Goal: Task Accomplishment & Management: Complete application form

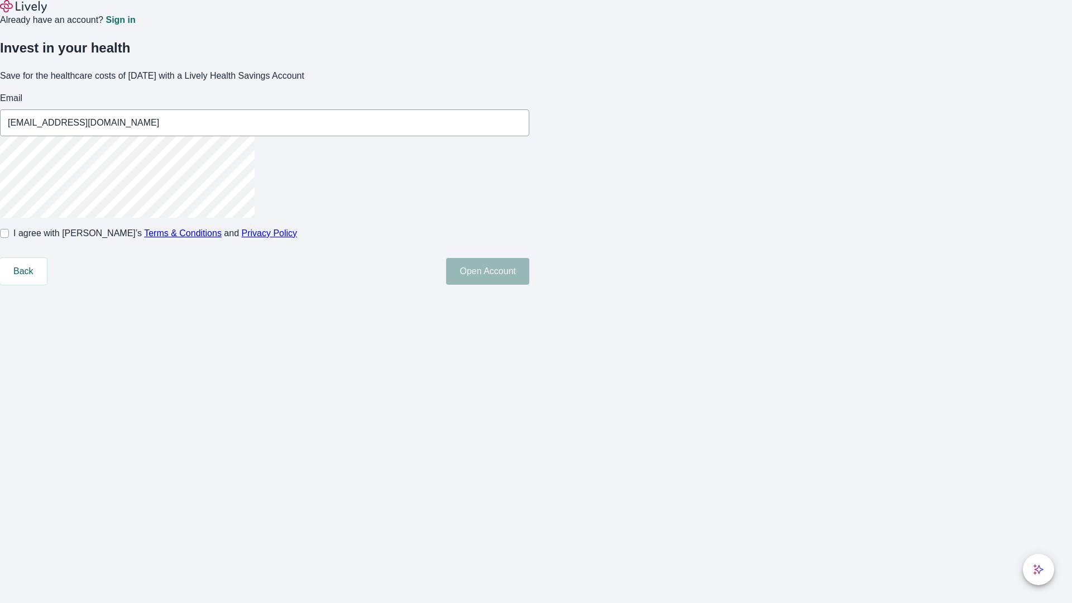
click at [9, 238] on input "I agree with Lively’s Terms & Conditions and Privacy Policy" at bounding box center [4, 233] width 9 height 9
checkbox input "true"
click at [529, 285] on button "Open Account" at bounding box center [487, 271] width 83 height 27
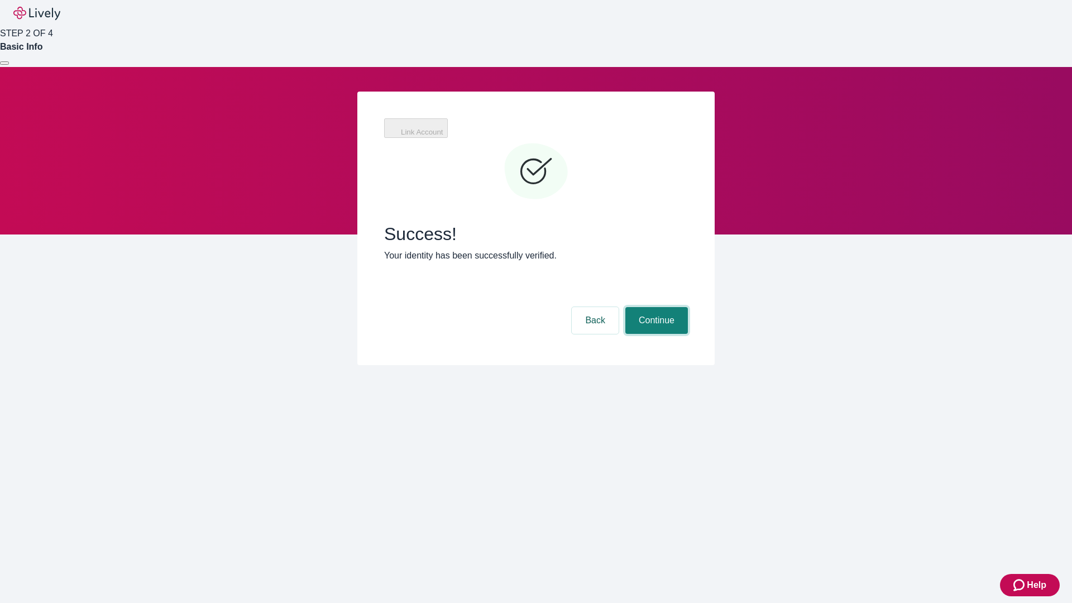
click at [655, 307] on button "Continue" at bounding box center [656, 320] width 63 height 27
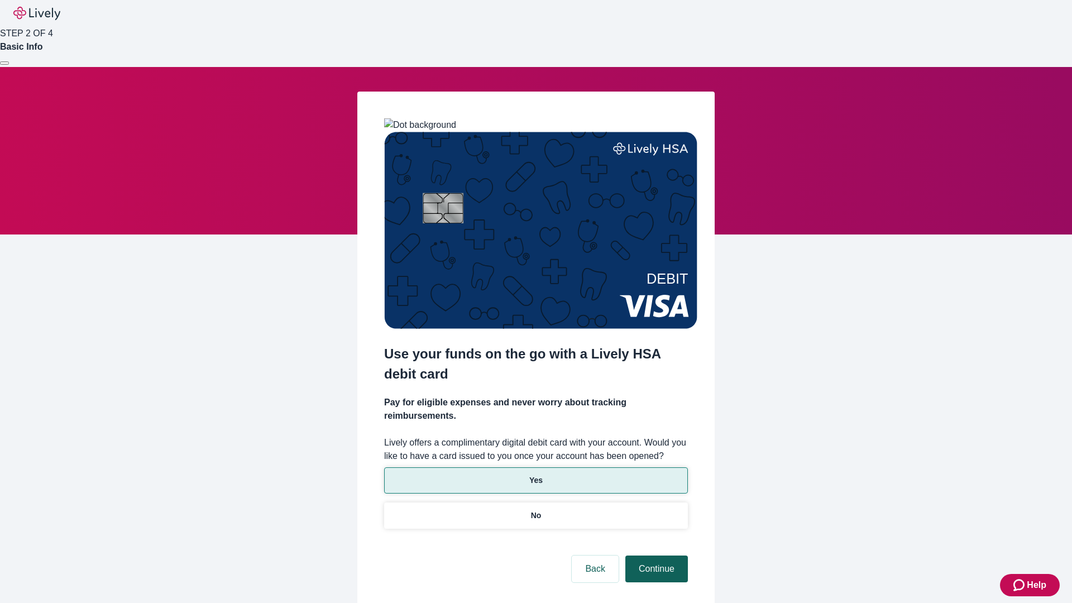
click at [535, 510] on p "No" at bounding box center [536, 516] width 11 height 12
click at [655, 555] on button "Continue" at bounding box center [656, 568] width 63 height 27
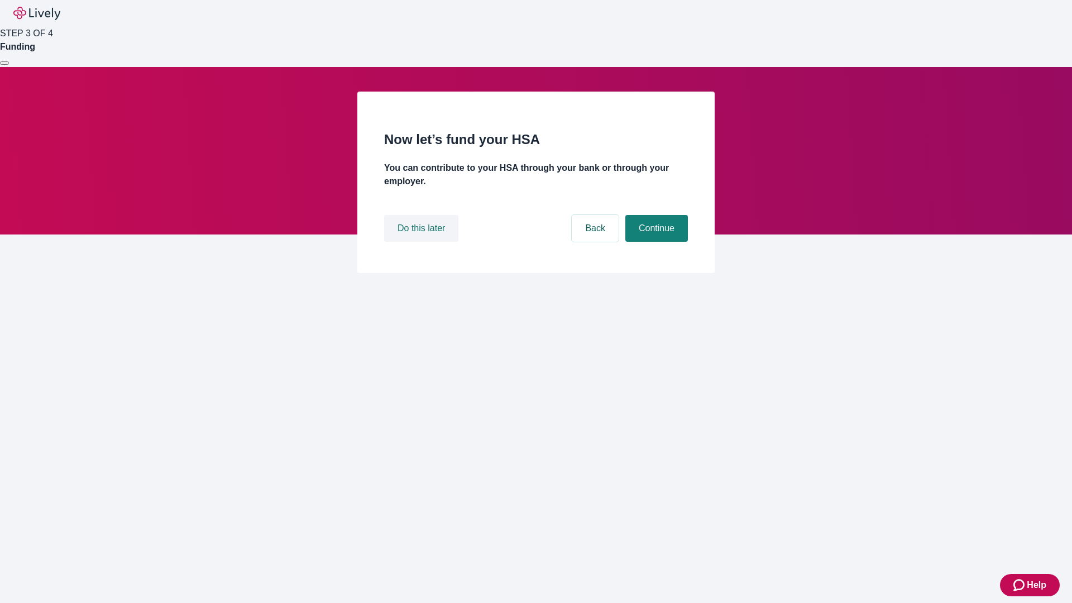
click at [423, 242] on button "Do this later" at bounding box center [421, 228] width 74 height 27
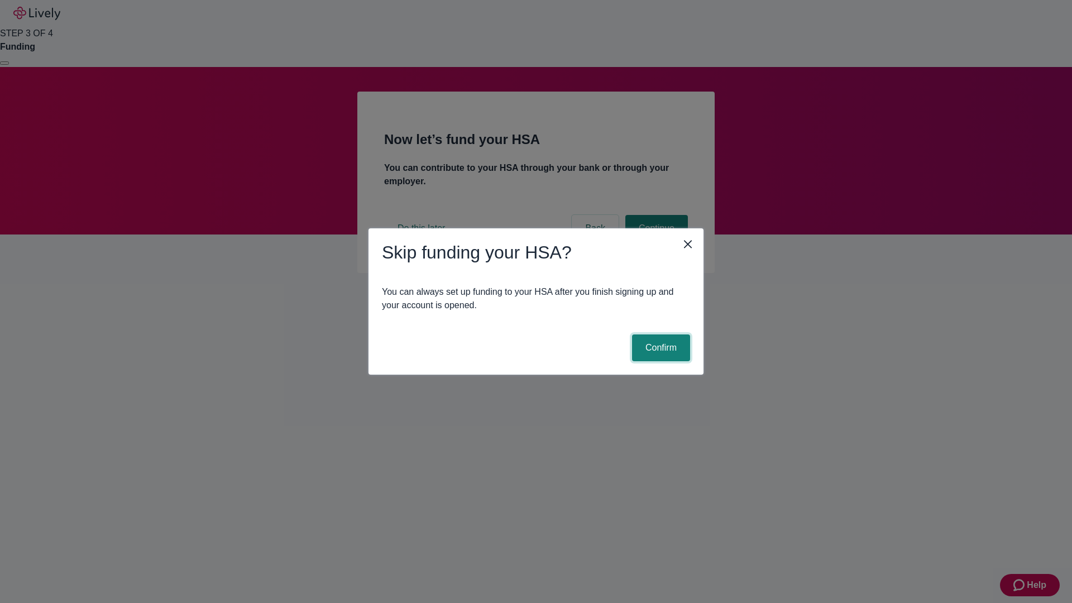
click at [659, 348] on button "Confirm" at bounding box center [661, 347] width 58 height 27
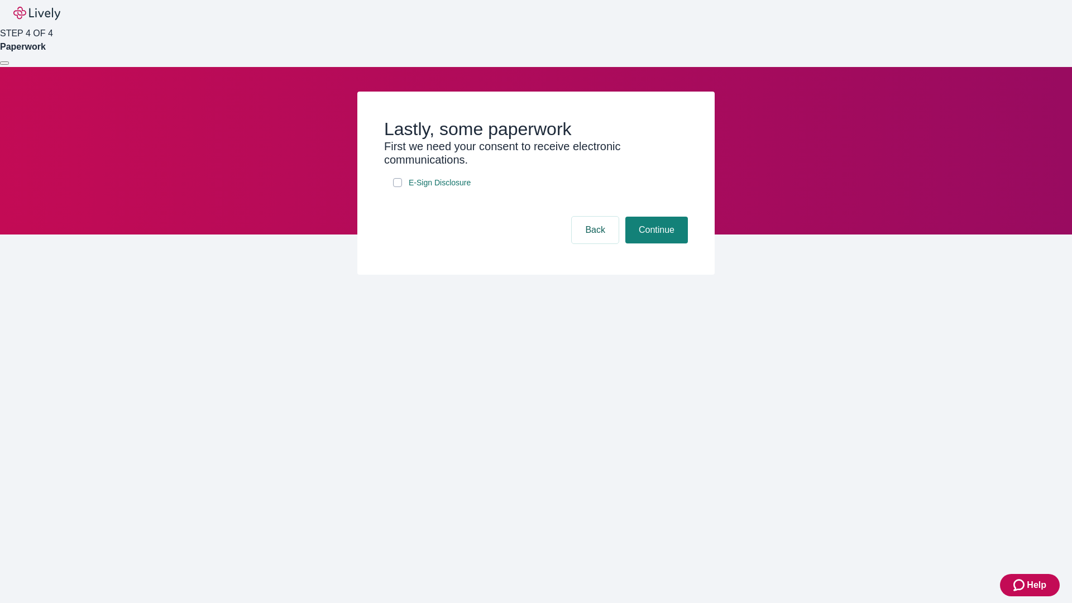
click at [397, 187] on input "E-Sign Disclosure" at bounding box center [397, 182] width 9 height 9
checkbox input "true"
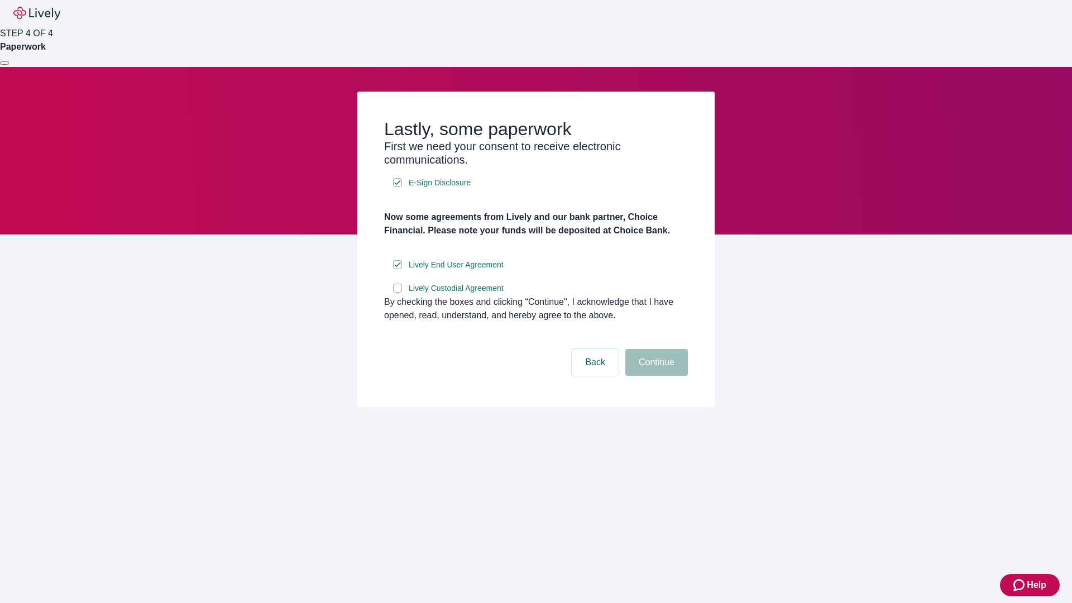
click at [397, 292] on input "Lively Custodial Agreement" at bounding box center [397, 288] width 9 height 9
checkbox input "true"
click at [655, 376] on button "Continue" at bounding box center [656, 362] width 63 height 27
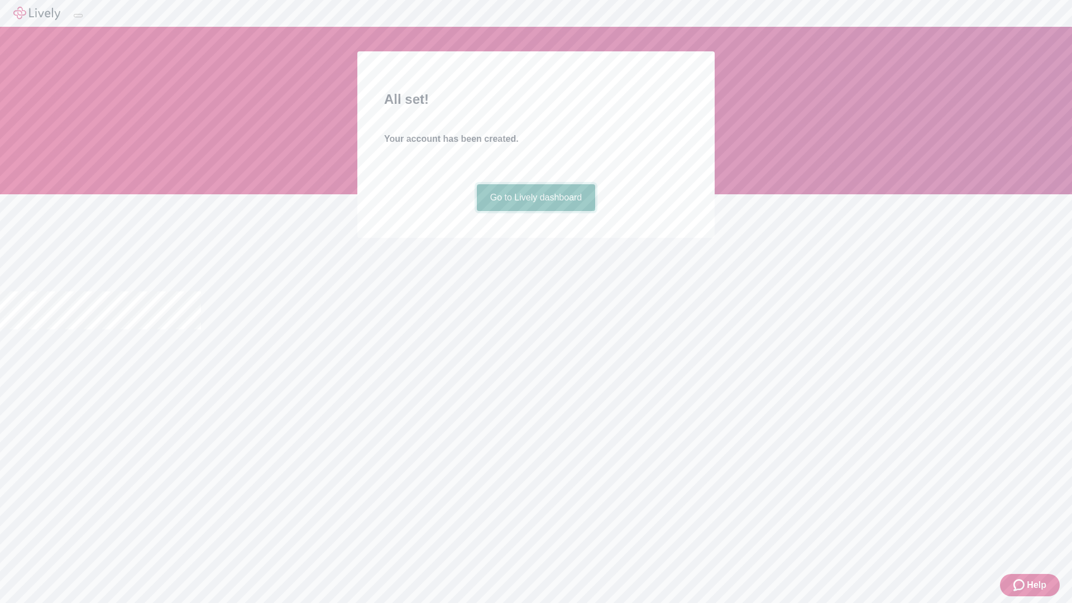
click at [535, 211] on link "Go to Lively dashboard" at bounding box center [536, 197] width 119 height 27
